Goal: Transaction & Acquisition: Obtain resource

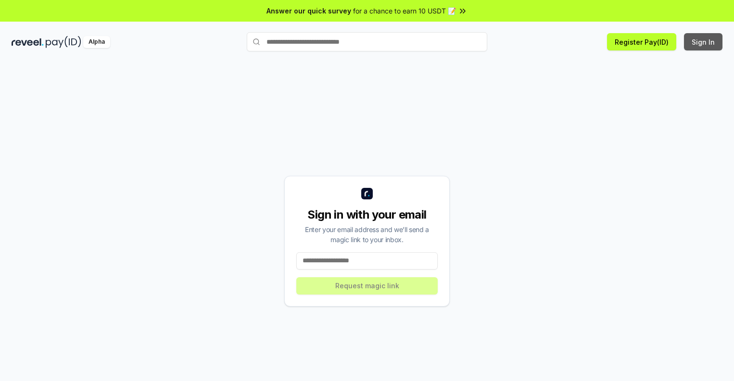
click at [703, 42] on button "Sign In" at bounding box center [703, 41] width 38 height 17
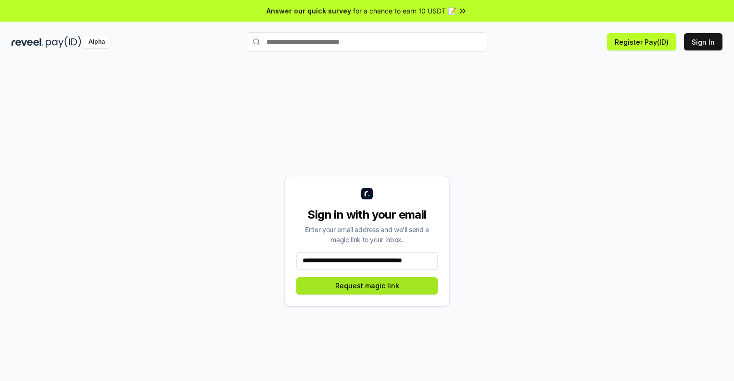
type input "**********"
click at [367, 286] on button "Request magic link" at bounding box center [366, 285] width 141 height 17
